Goal: Find contact information: Find contact information

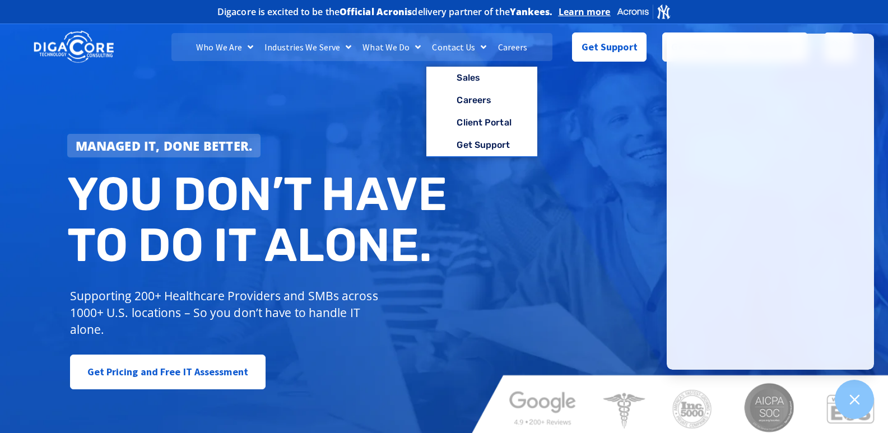
click at [460, 48] on link "Contact Us" at bounding box center [459, 47] width 66 height 28
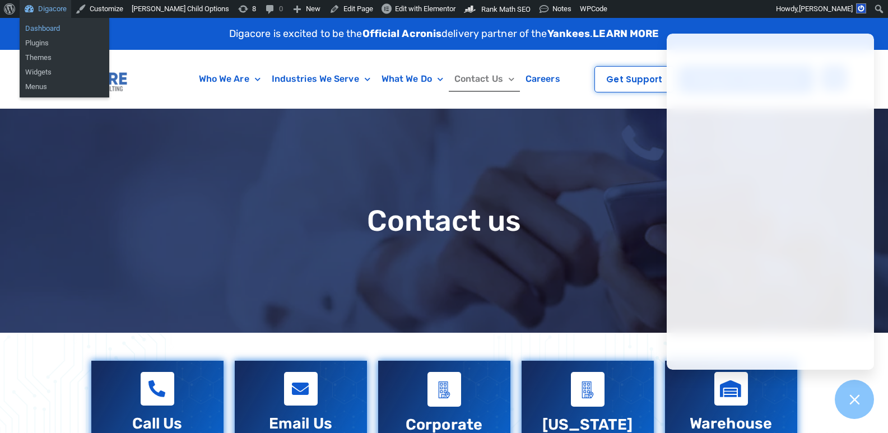
click at [44, 29] on link "Dashboard" at bounding box center [65, 28] width 90 height 15
